Goal: Task Accomplishment & Management: Manage account settings

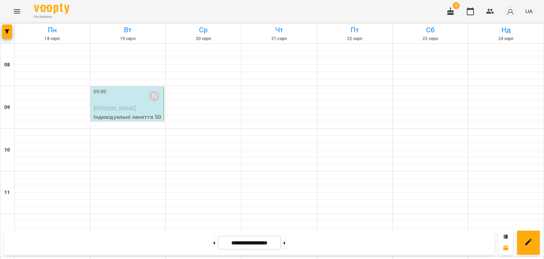
click at [119, 94] on div "09:00 [PERSON_NAME]" at bounding box center [127, 96] width 69 height 16
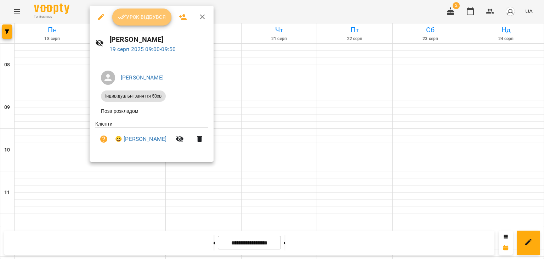
click at [146, 16] on span "Урок відбувся" at bounding box center [142, 17] width 48 height 8
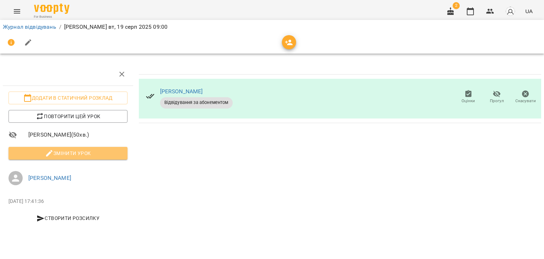
click at [79, 153] on span "Змінити урок" at bounding box center [68, 153] width 108 height 8
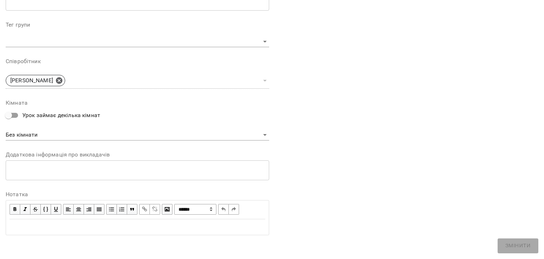
scroll to position [212, 0]
click at [33, 220] on div "Edit text" at bounding box center [137, 225] width 262 height 15
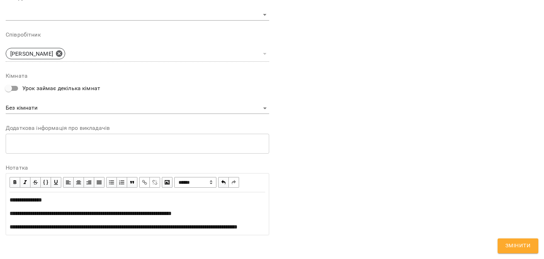
scroll to position [277, 0]
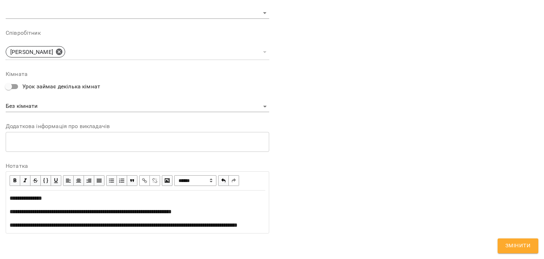
click at [512, 246] on span "Змінити" at bounding box center [517, 245] width 25 height 9
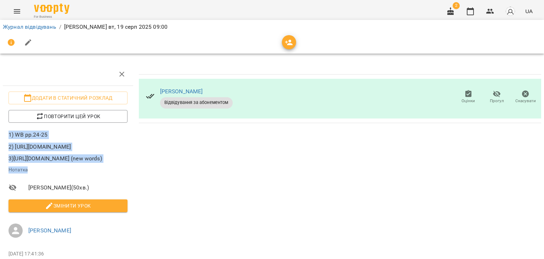
drag, startPoint x: 9, startPoint y: 132, endPoint x: 64, endPoint y: 184, distance: 76.6
click at [66, 173] on div "1) WB pp.24-25 2) [URL][DOMAIN_NAME] 3)[URL][DOMAIN_NAME] (new words) Нотатка" at bounding box center [67, 151] width 119 height 42
click at [86, 142] on p "2) [URL][DOMAIN_NAME]" at bounding box center [67, 146] width 119 height 8
click at [112, 139] on p "1) WB pp.24-25 2) [URL][DOMAIN_NAME] 3)[URL][DOMAIN_NAME] (new words)" at bounding box center [67, 146] width 119 height 32
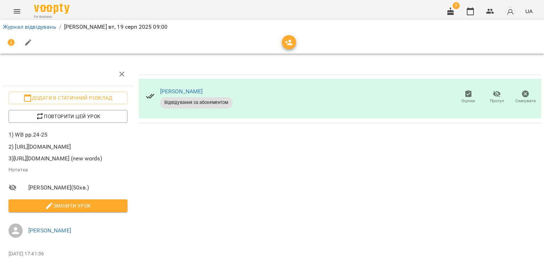
click at [189, 207] on div "[PERSON_NAME] Відвідування за абонементом Оцінки Прогул Скасувати" at bounding box center [340, 173] width 408 height 226
drag, startPoint x: 9, startPoint y: 131, endPoint x: 61, endPoint y: 183, distance: 73.6
click at [61, 163] on p "1) WB pp.24-25 2) [URL][DOMAIN_NAME] 3)[URL][DOMAIN_NAME] (new words)" at bounding box center [67, 146] width 119 height 32
copy p "1) WB pp.24-25 2) [URL][DOMAIN_NAME] 3)[URL][DOMAIN_NAME] (new words)"
